Goal: Transaction & Acquisition: Obtain resource

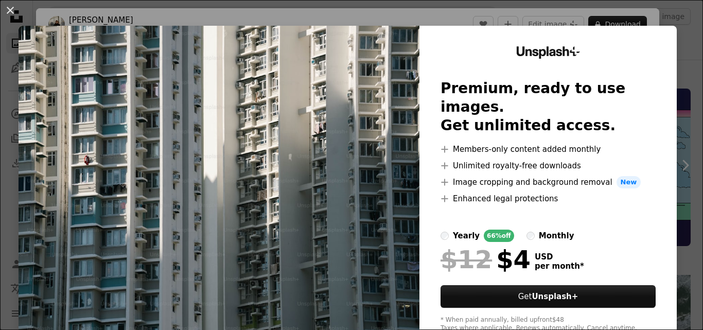
scroll to position [330, 0]
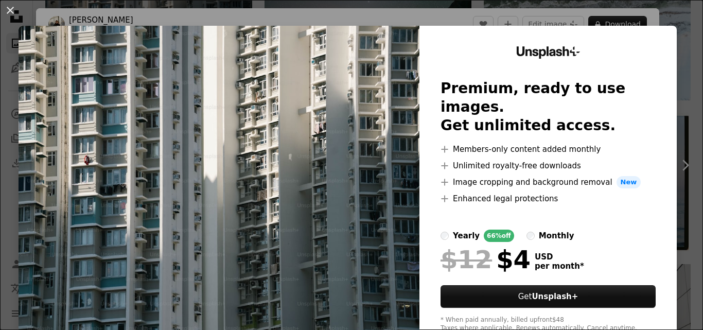
click at [675, 18] on div "An X shape Unsplash+ Premium, ready to use images. Get unlimited access. A plus…" at bounding box center [351, 165] width 703 height 330
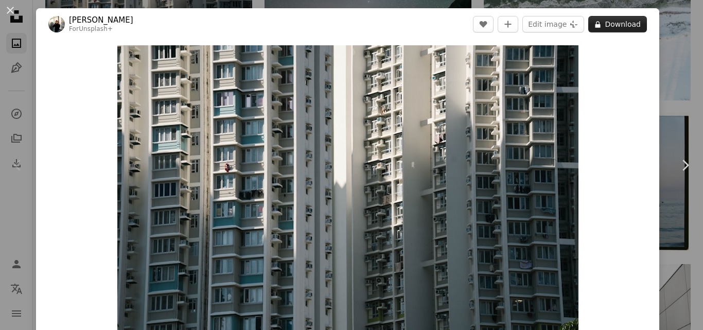
click at [617, 23] on button "A lock Download" at bounding box center [618, 24] width 59 height 16
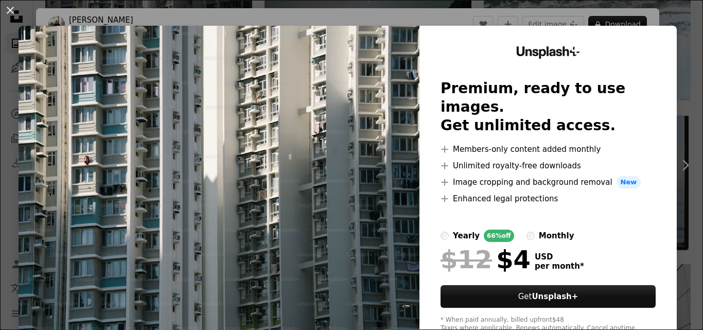
click at [308, 159] on img at bounding box center [219, 190] width 401 height 328
click at [380, 101] on img at bounding box center [219, 190] width 401 height 328
